Goal: Task Accomplishment & Management: Use online tool/utility

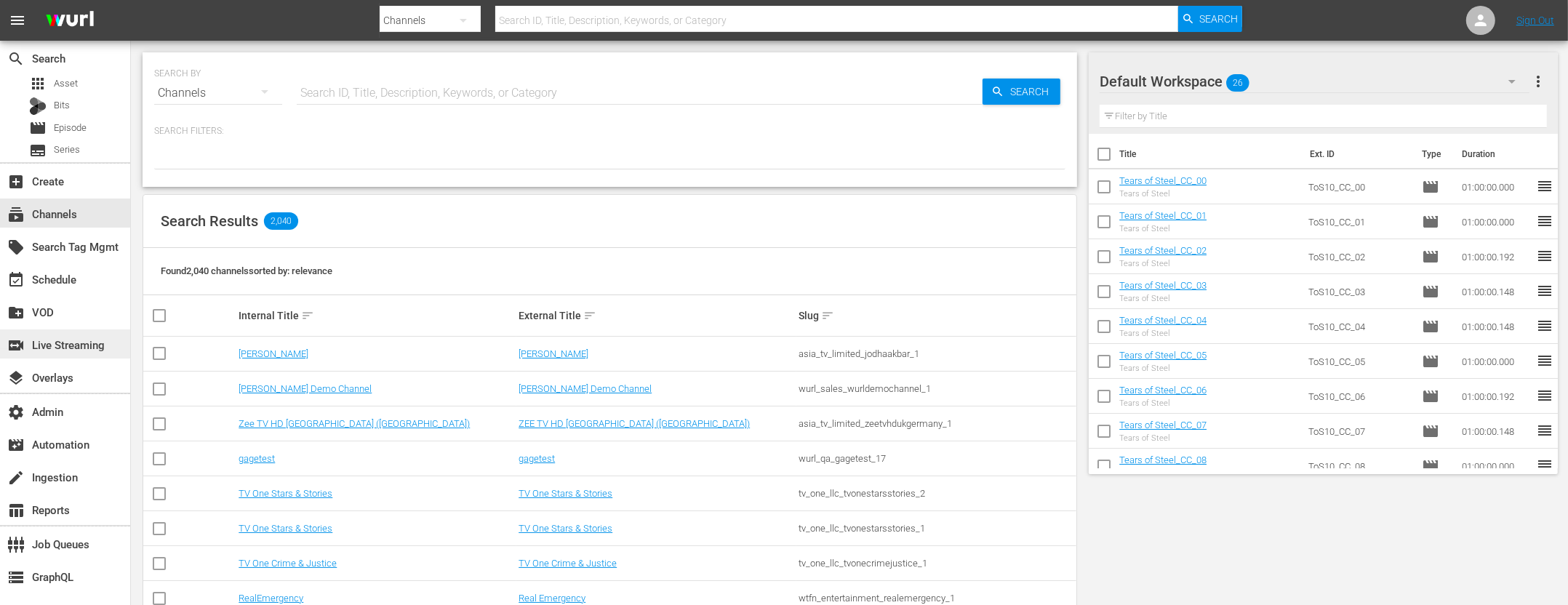
click at [62, 341] on div "switch_video Live Streaming" at bounding box center [40, 342] width 81 height 13
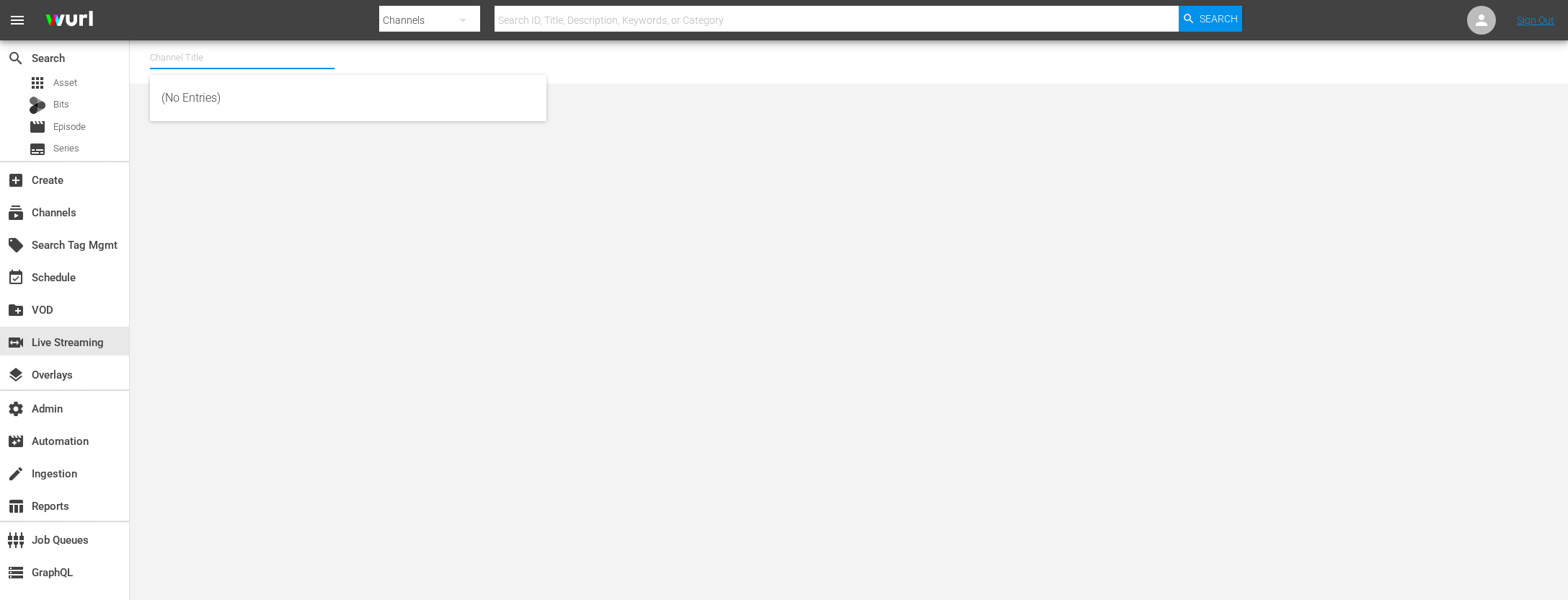
click at [276, 64] on input "text" at bounding box center [242, 58] width 185 height 35
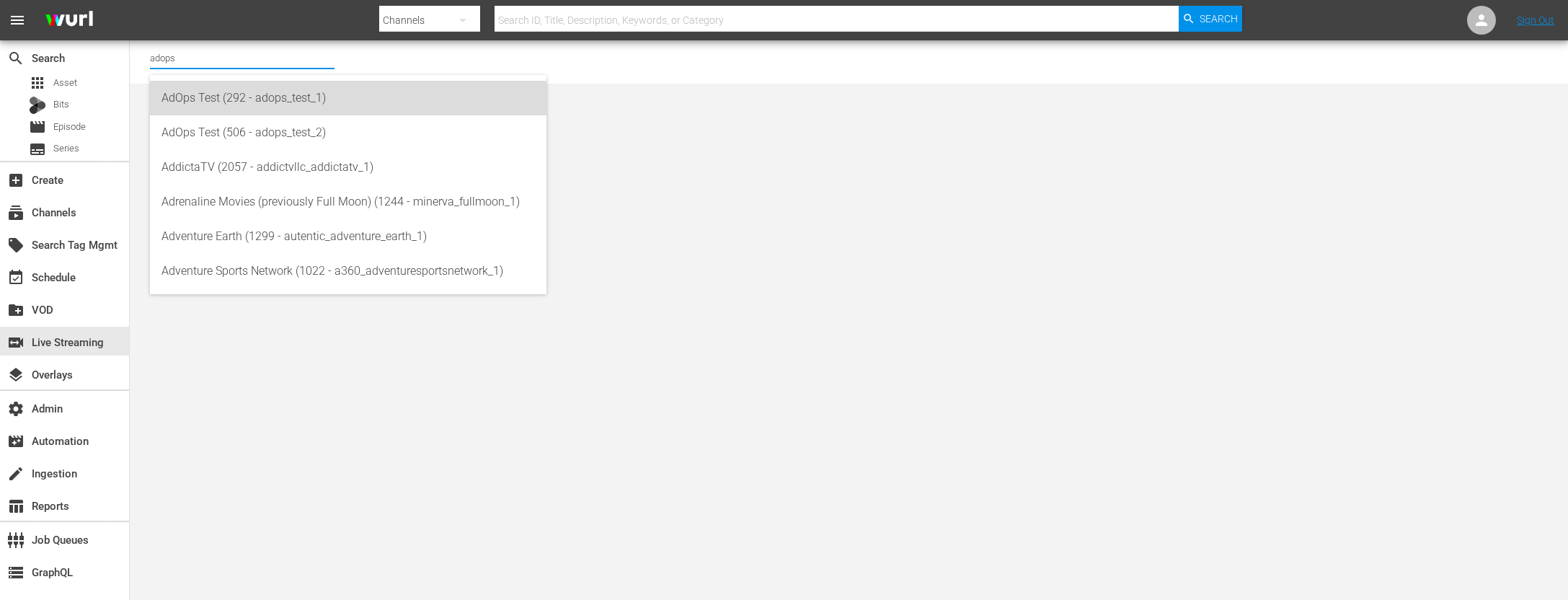
click at [273, 97] on div "AdOps Test (292 - adops_test_1)" at bounding box center [348, 98] width 374 height 35
type input "AdOps Test (292 - adops_test_1)"
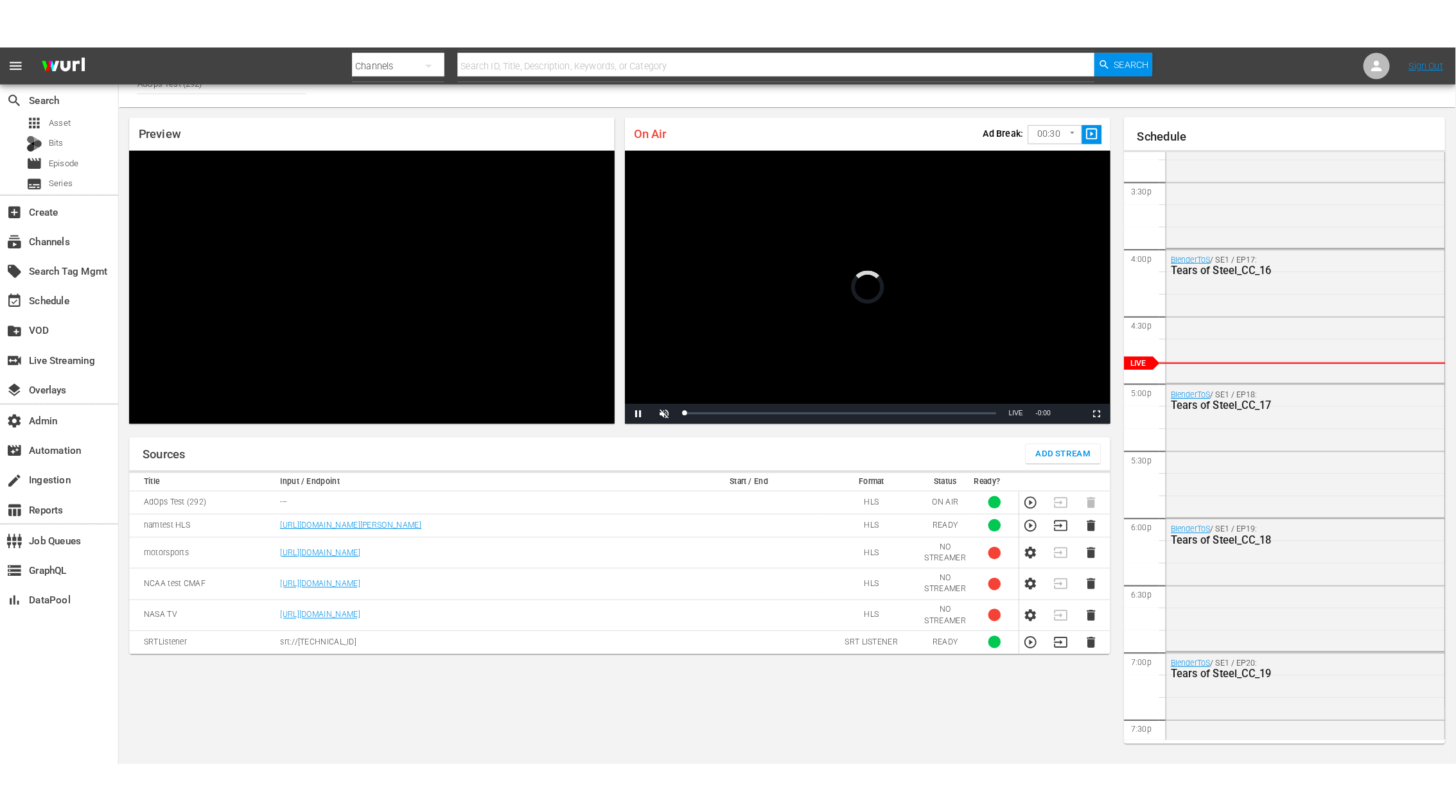
scroll to position [7, 0]
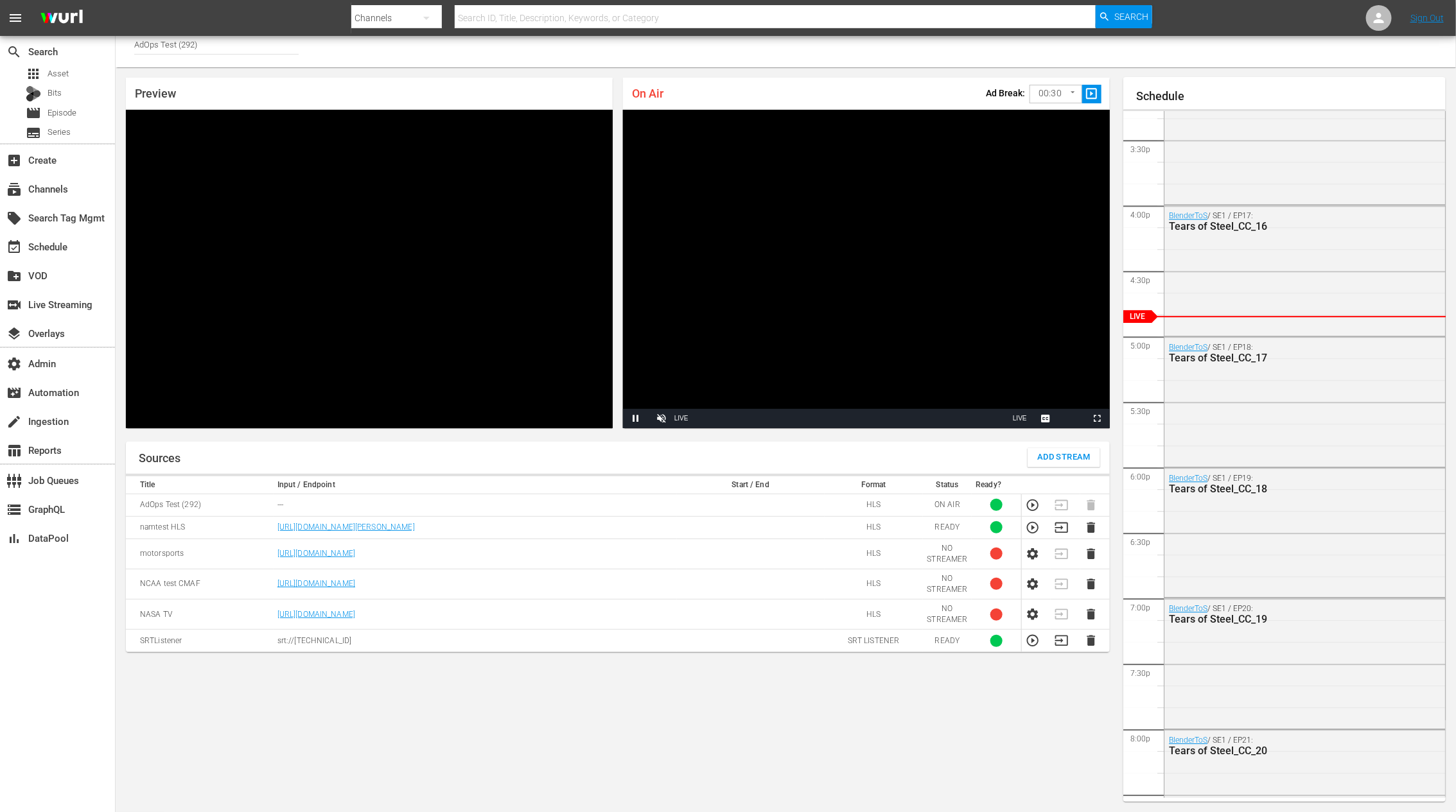
click at [1031, 427] on icon "button" at bounding box center [1032, 527] width 11 height 11
click at [1097, 91] on span "slideshow_sharp" at bounding box center [1091, 94] width 15 height 15
drag, startPoint x: 845, startPoint y: 425, endPoint x: 847, endPoint y: 417, distance: 8.2
click at [846, 423] on div "Stream Type LIVE" at bounding box center [840, 419] width 333 height 19
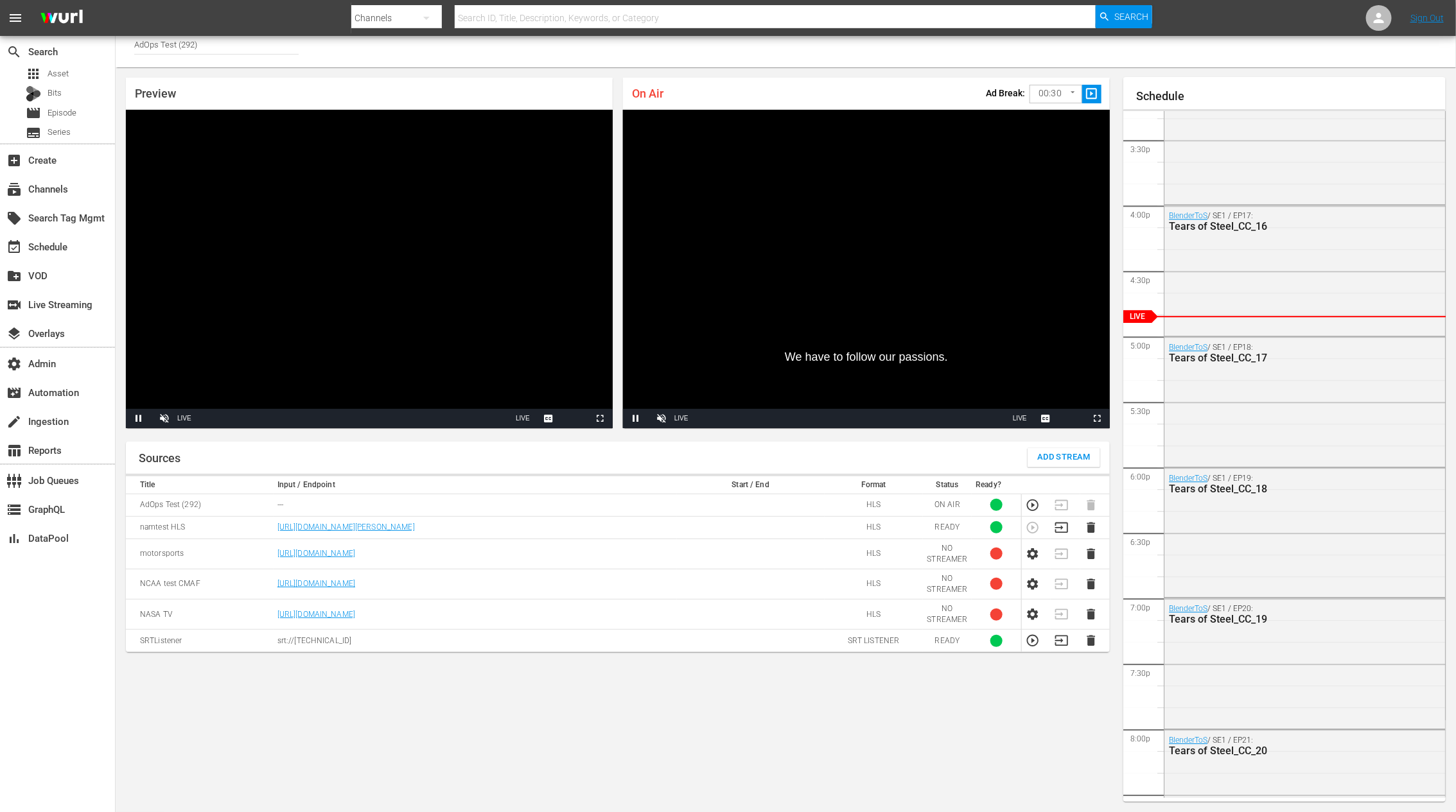
click at [840, 313] on video "Video Player" at bounding box center [866, 269] width 487 height 319
click at [636, 419] on span "Video Player" at bounding box center [636, 419] width 0 height 0
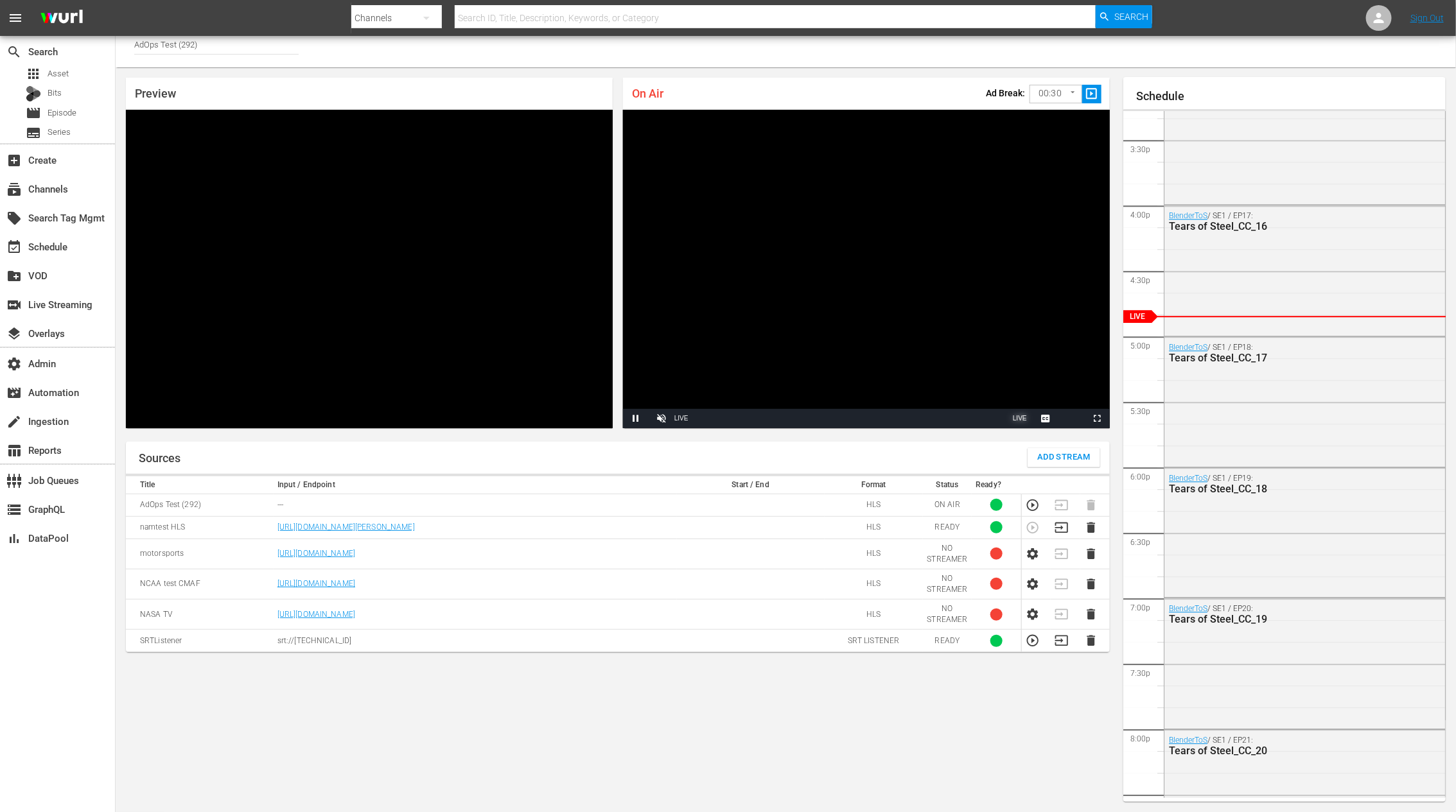
click at [1017, 415] on span "LIVE" at bounding box center [1020, 418] width 14 height 7
click at [1016, 417] on span "LIVE" at bounding box center [1020, 418] width 14 height 7
click at [464, 334] on video "Video Player" at bounding box center [369, 269] width 487 height 319
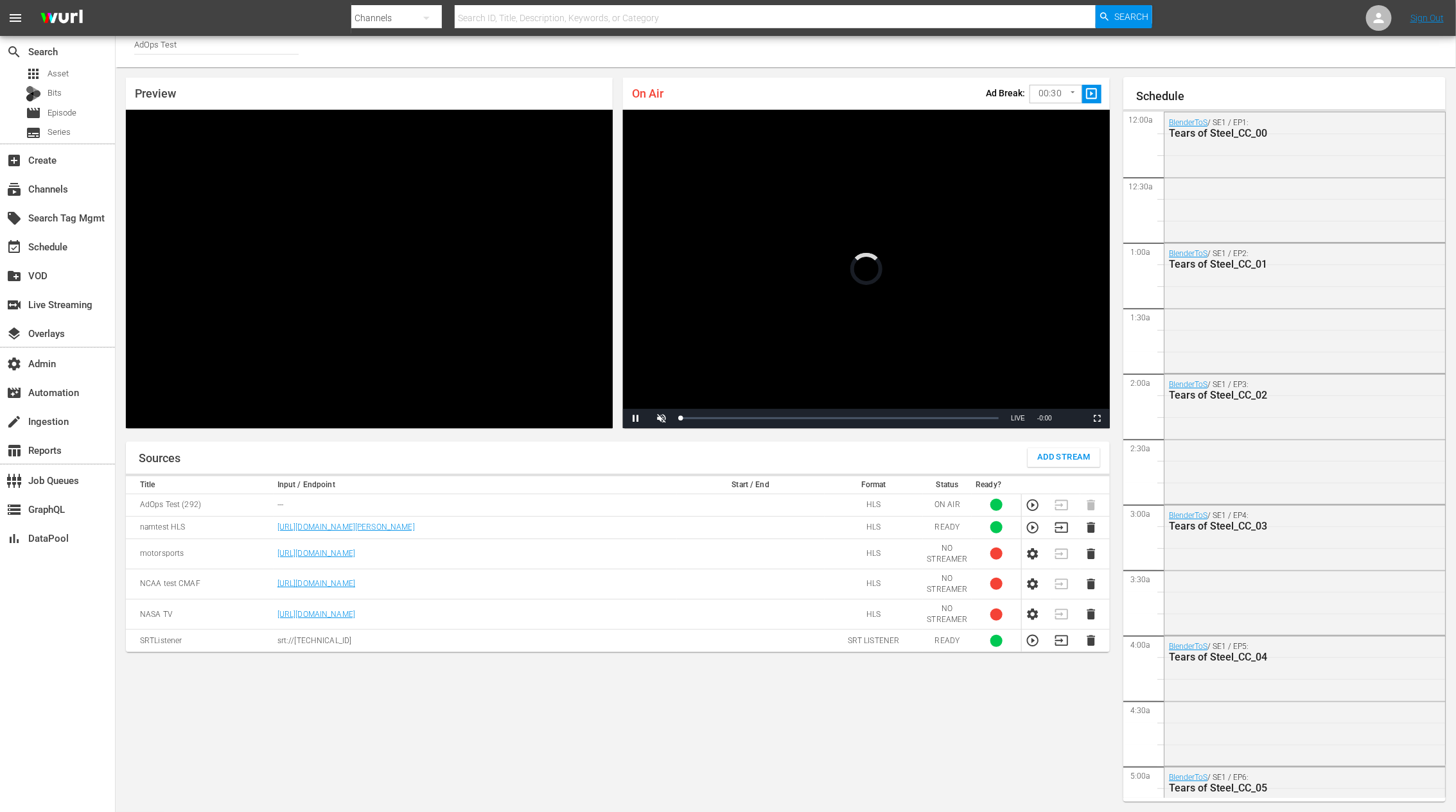
scroll to position [1867, 0]
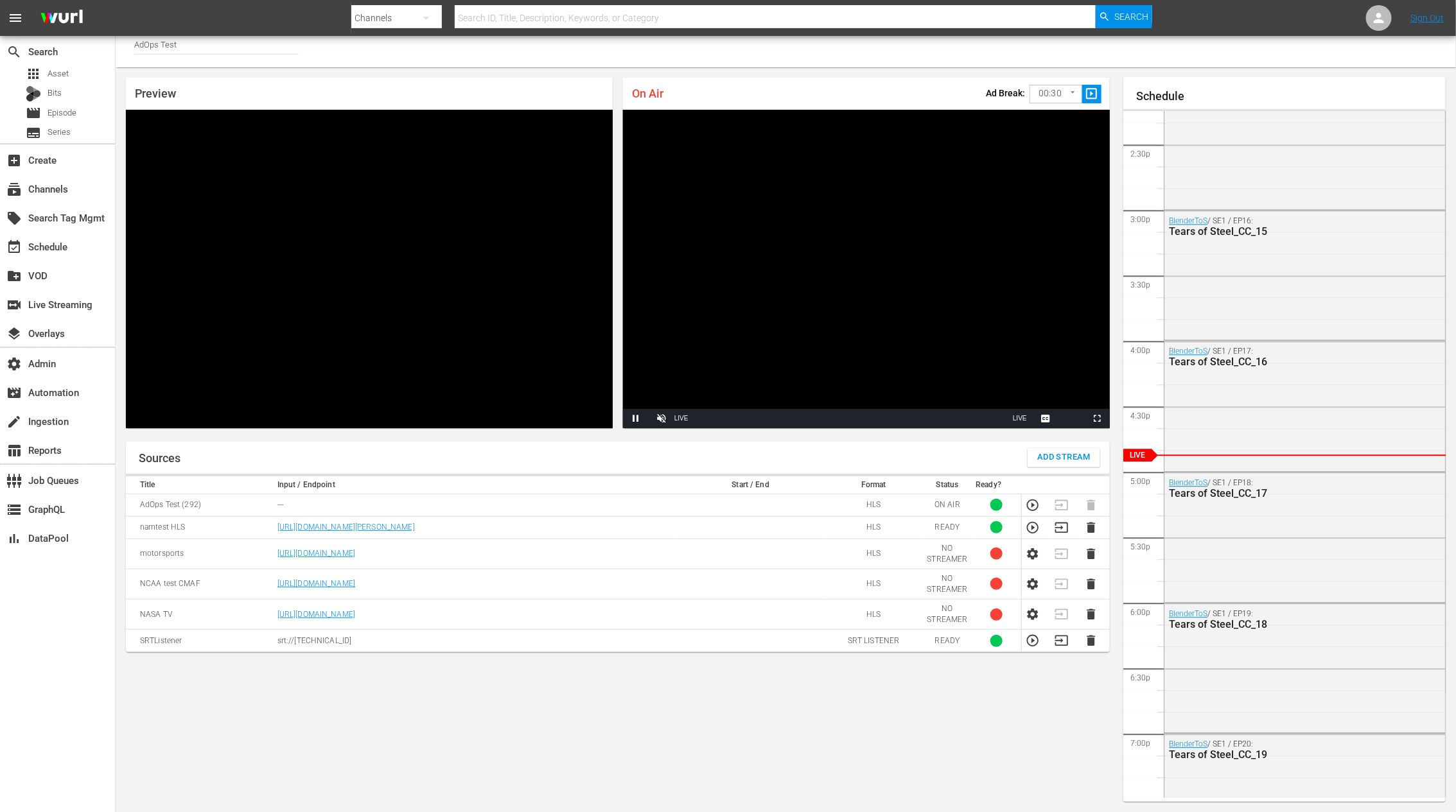
click at [316, 208] on video "Video Player" at bounding box center [369, 269] width 487 height 319
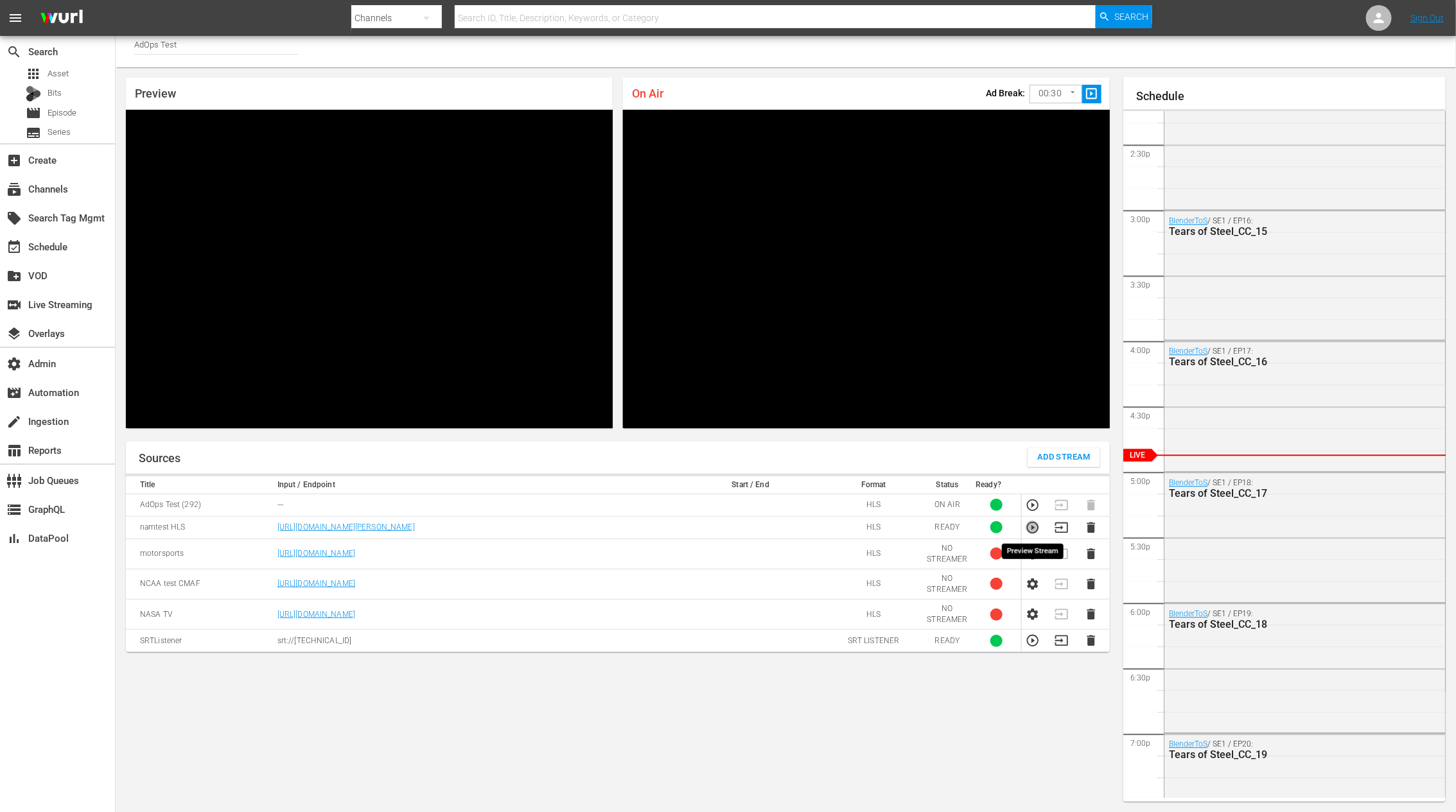
click at [1031, 427] on icon "button" at bounding box center [1032, 527] width 11 height 11
click at [1060, 427] on icon "button" at bounding box center [1061, 528] width 14 height 14
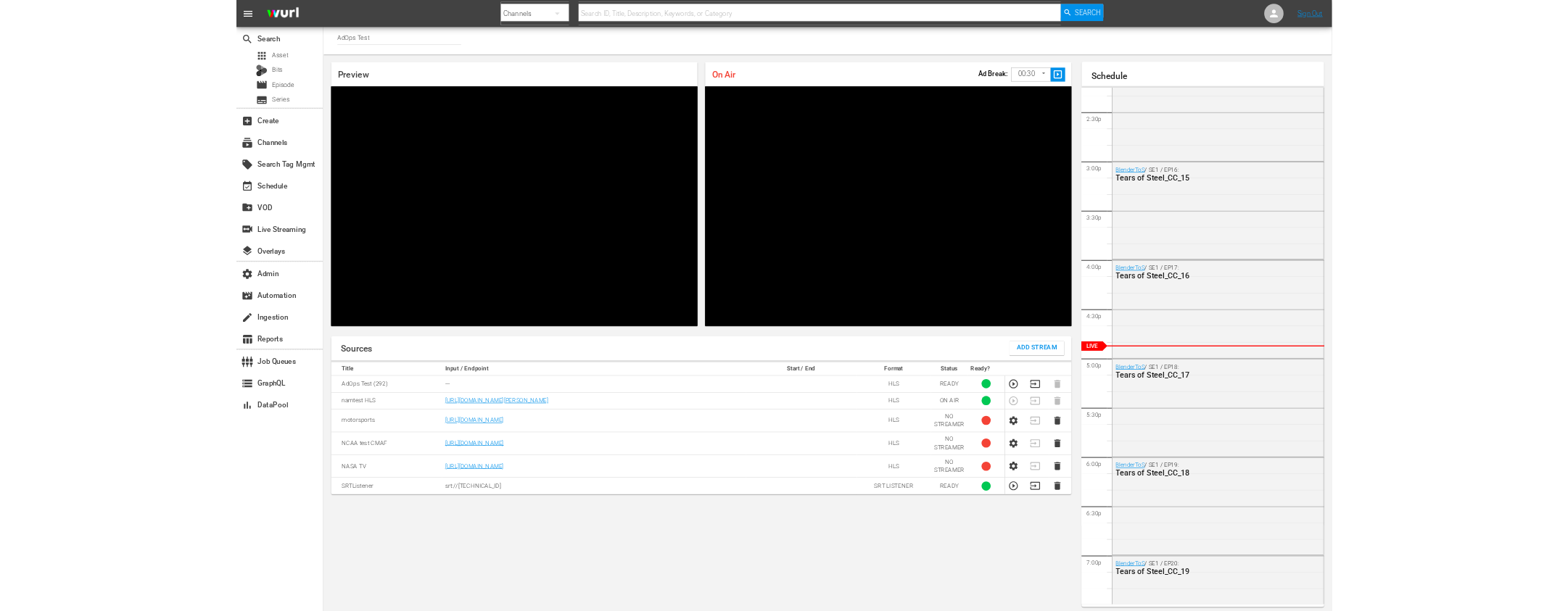
scroll to position [0, 0]
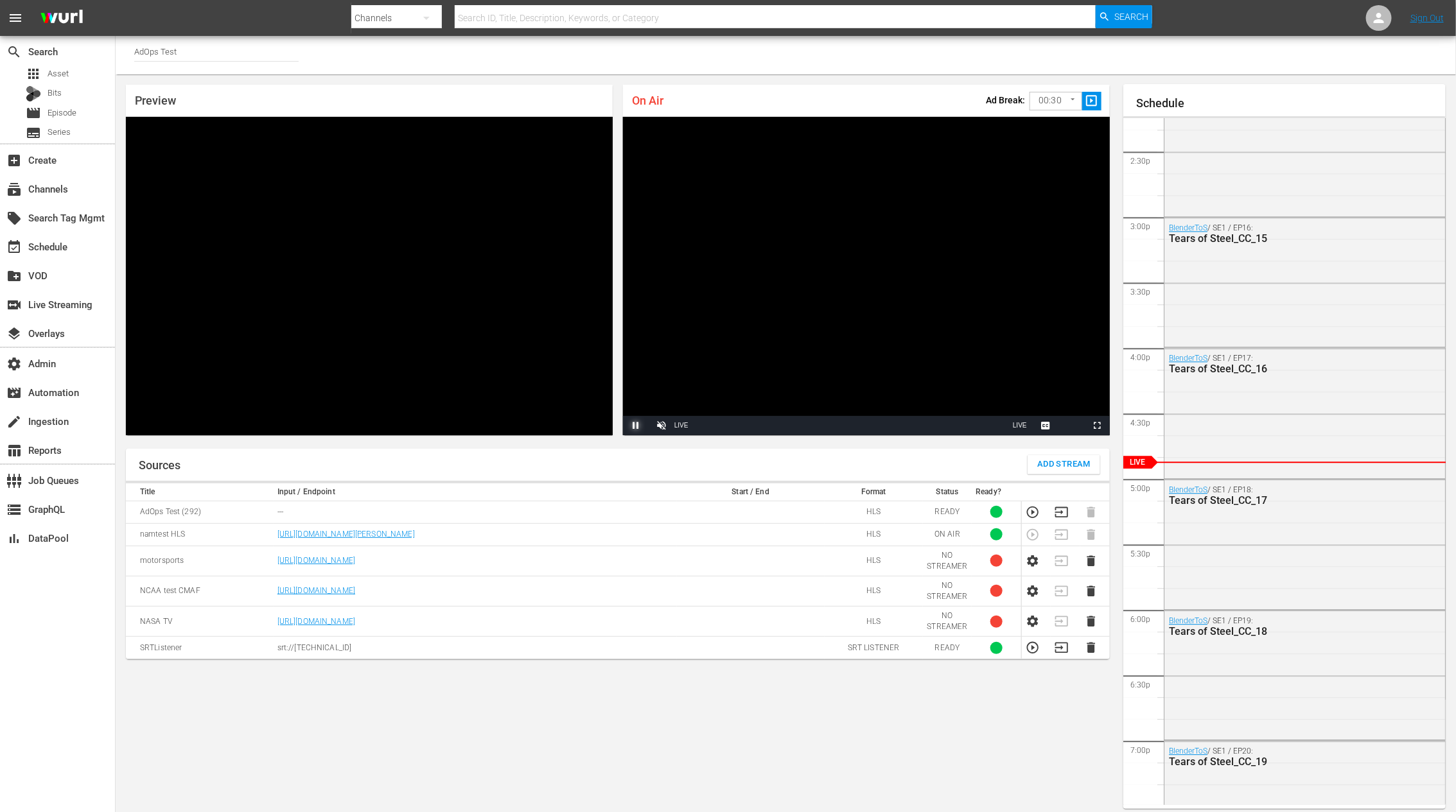
click at [636, 426] on span "Video Player" at bounding box center [636, 426] width 0 height 0
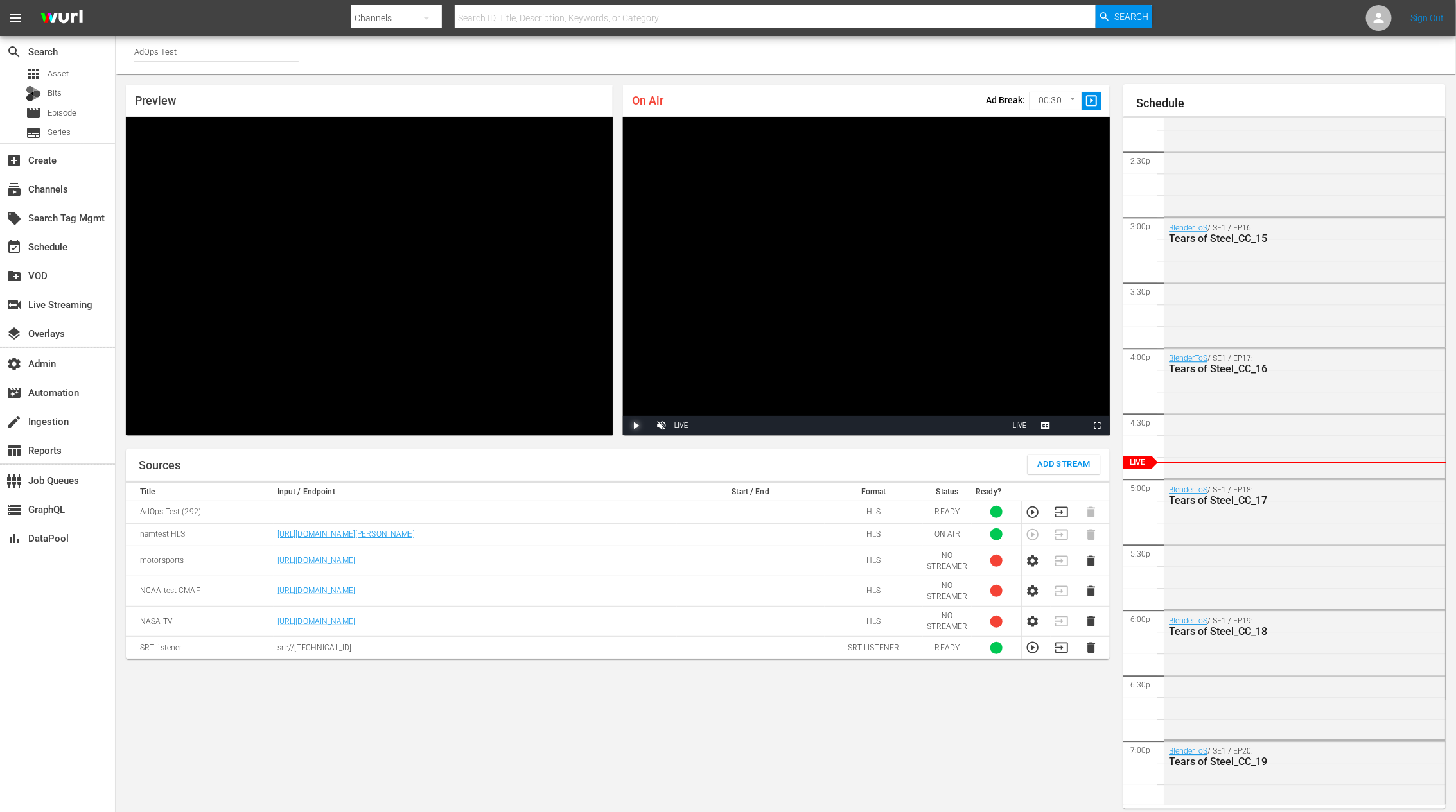
click at [636, 426] on span "Video Player" at bounding box center [636, 426] width 0 height 0
click at [688, 427] on div "Sources Add Stream" at bounding box center [617, 465] width 984 height 32
click at [1064, 427] on icon "button" at bounding box center [1061, 512] width 14 height 14
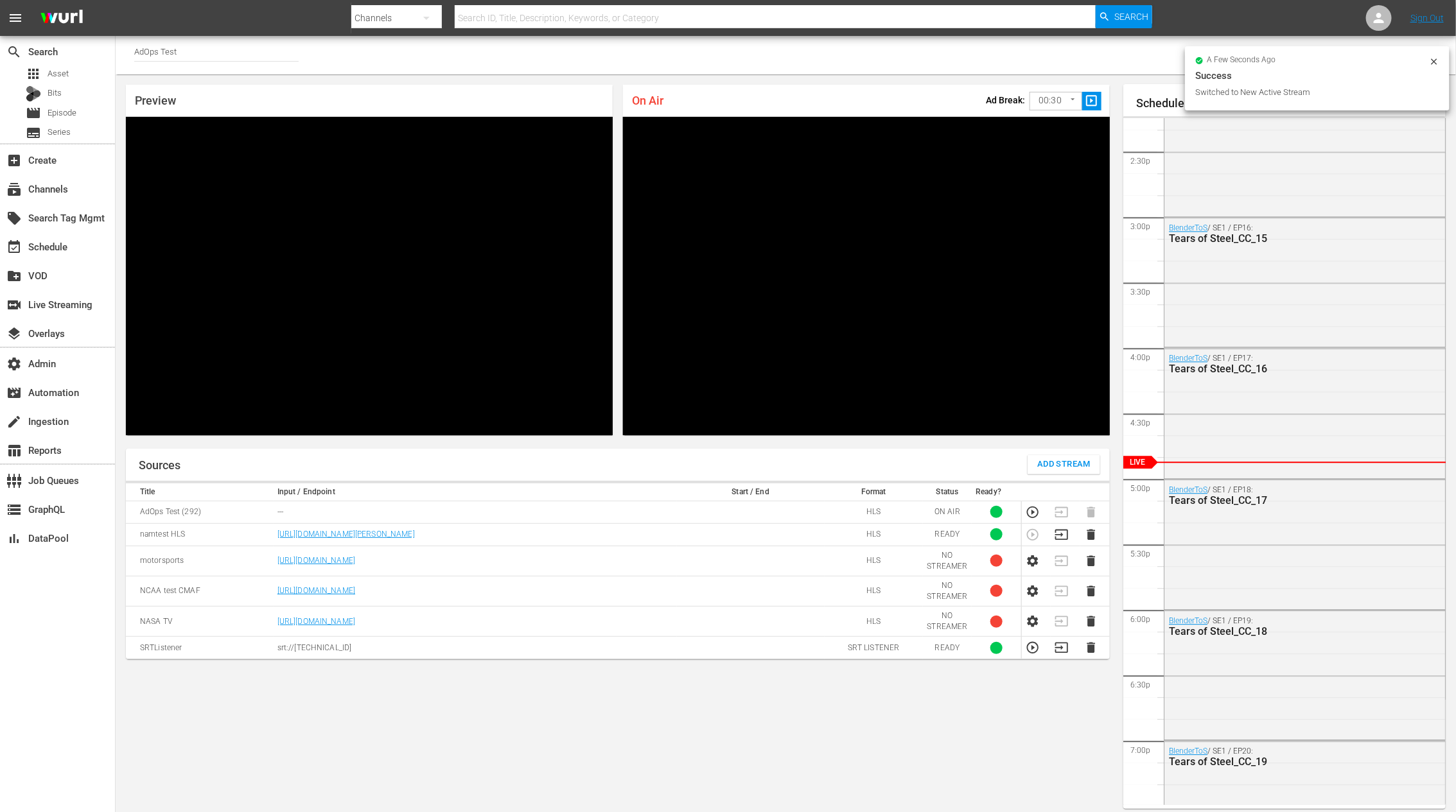
click at [1107, 59] on icon at bounding box center [1434, 62] width 10 height 10
